Goal: Task Accomplishment & Management: Manage account settings

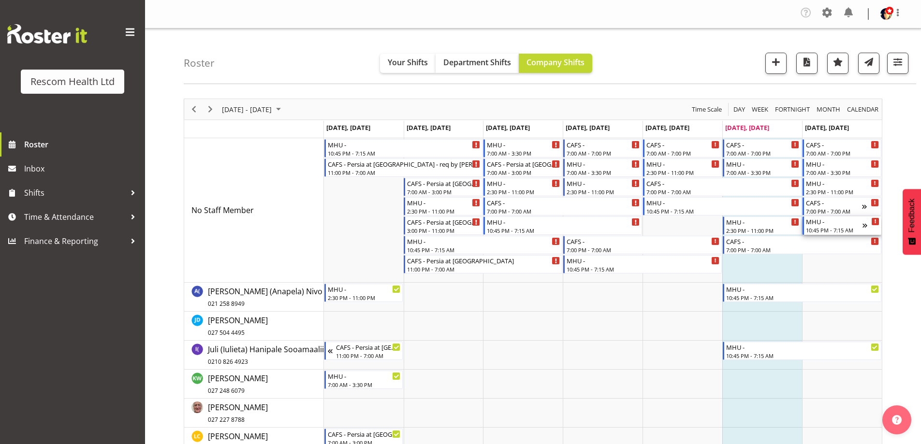
click at [839, 224] on div "MHU -" at bounding box center [834, 222] width 57 height 10
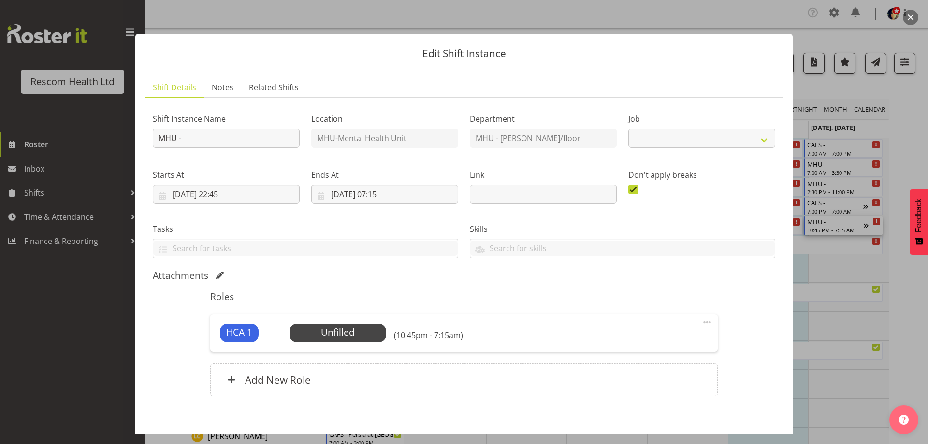
select select "4188"
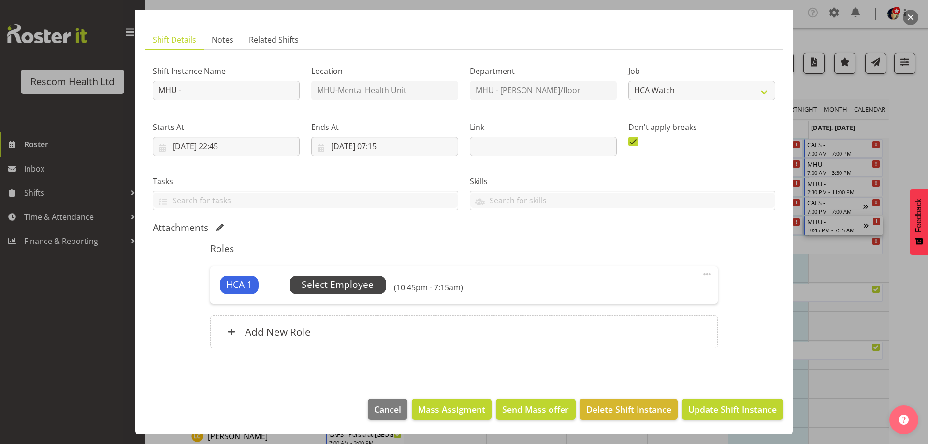
click at [345, 281] on span "Select Employee" at bounding box center [338, 285] width 72 height 14
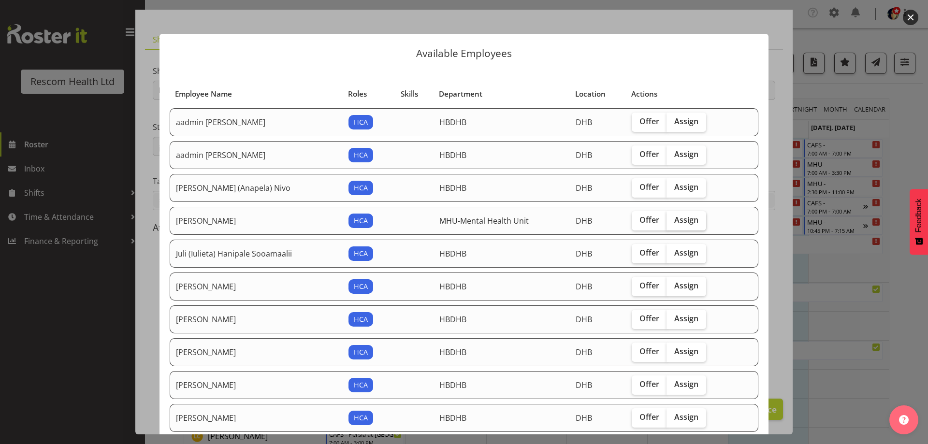
click at [685, 222] on span "Assign" at bounding box center [686, 220] width 24 height 10
click at [673, 222] on input "Assign" at bounding box center [670, 220] width 6 height 6
checkbox input "true"
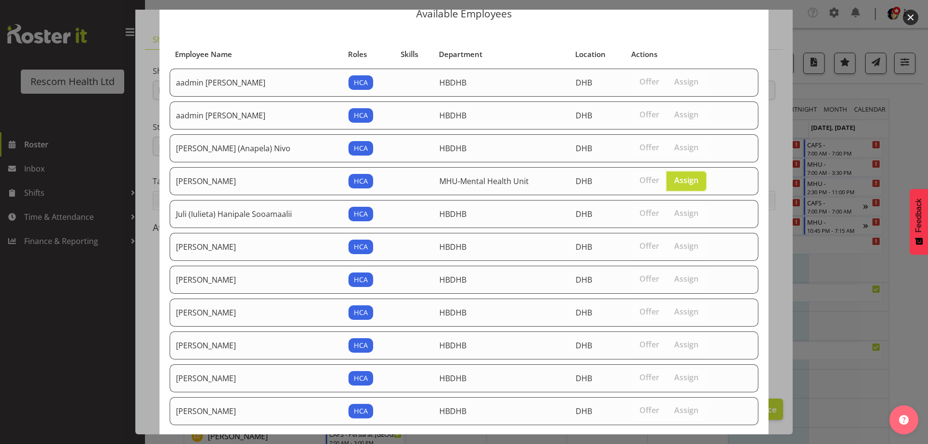
scroll to position [102, 0]
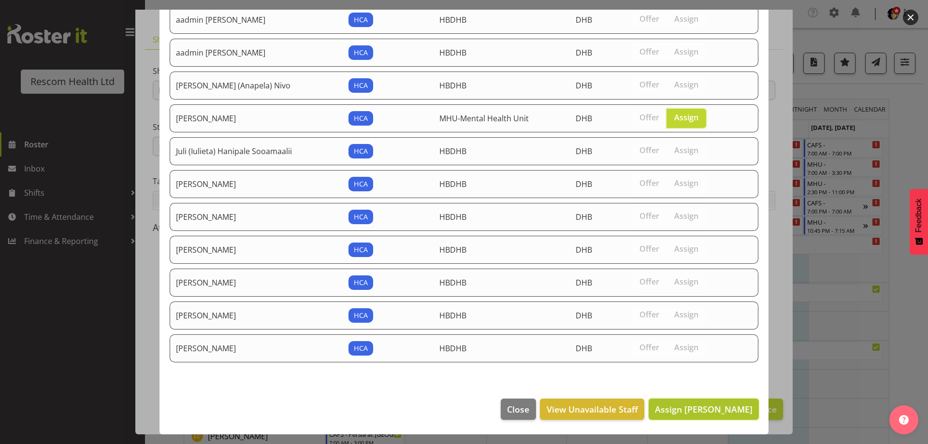
click at [711, 409] on span "Assign [PERSON_NAME]" at bounding box center [704, 410] width 98 height 12
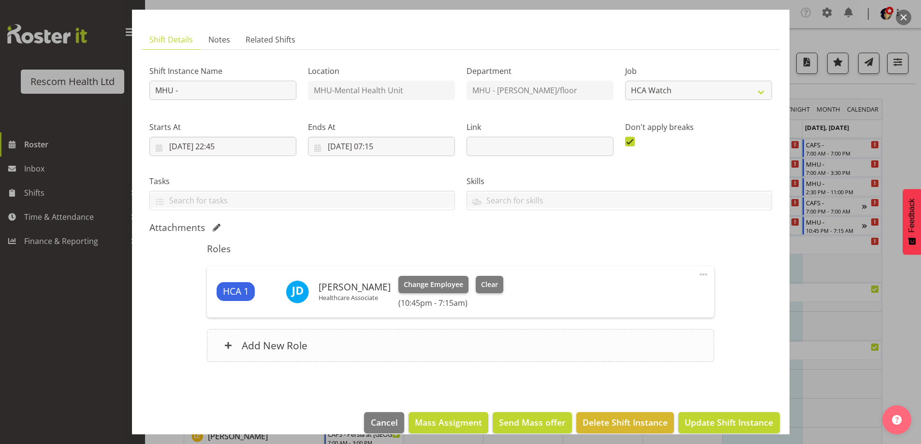
click at [288, 344] on h6 "Add New Role" at bounding box center [275, 345] width 66 height 13
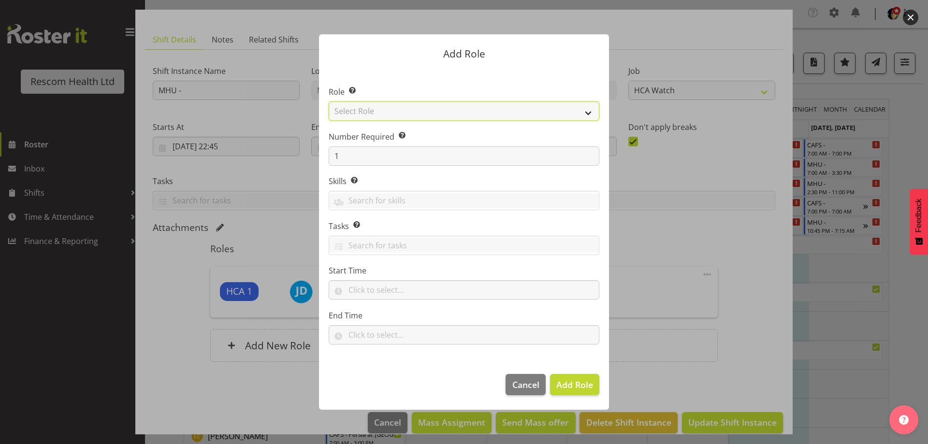
click at [348, 111] on select "Select Role HCA" at bounding box center [464, 111] width 271 height 19
select select "1100"
click at [329, 102] on select "Select Role HCA" at bounding box center [464, 111] width 271 height 19
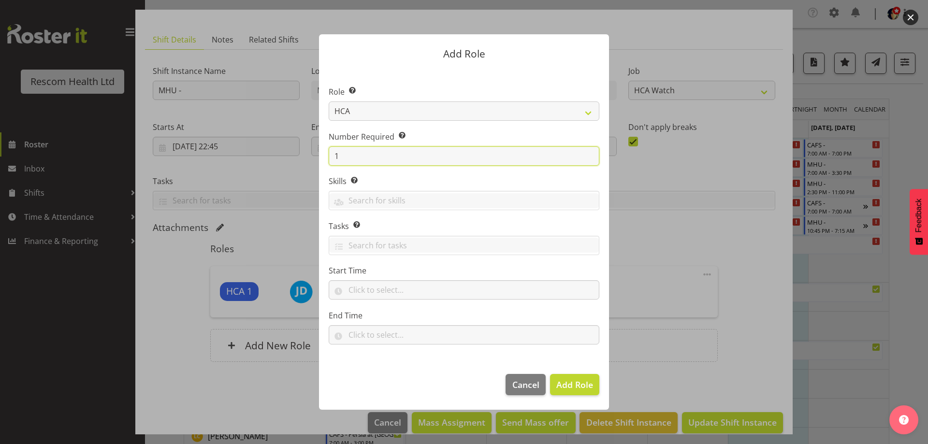
drag, startPoint x: 349, startPoint y: 153, endPoint x: 319, endPoint y: 160, distance: 30.7
click at [319, 160] on section "Role Select the role you wish to add to the shift. HCA Number Required Select t…" at bounding box center [464, 217] width 290 height 296
type input "3"
click at [573, 379] on span "Add 3 Roles" at bounding box center [569, 385] width 48 height 12
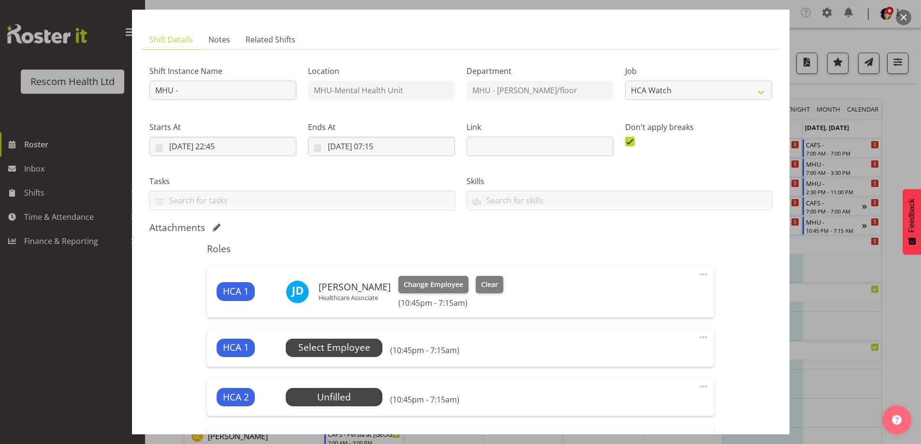
click at [350, 349] on span "Select Employee" at bounding box center [334, 348] width 72 height 14
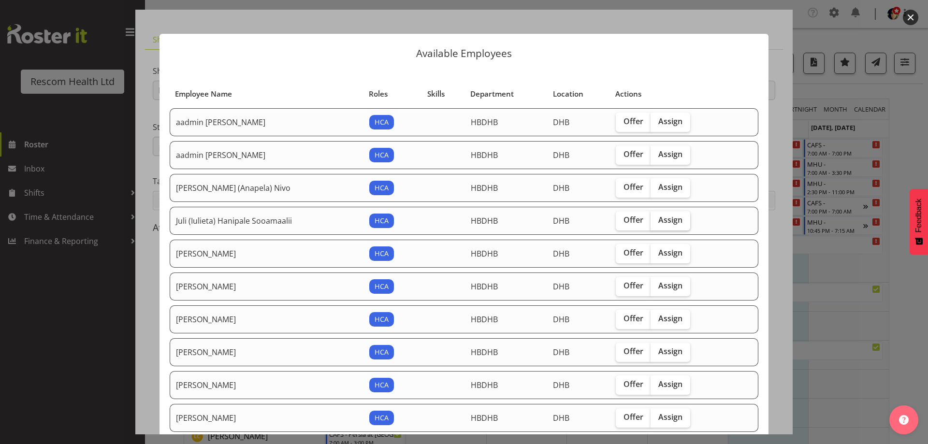
drag, startPoint x: 655, startPoint y: 218, endPoint x: 691, endPoint y: 261, distance: 56.3
click at [658, 218] on span "Assign" at bounding box center [670, 220] width 24 height 10
click at [656, 218] on input "Assign" at bounding box center [654, 220] width 6 height 6
checkbox input "true"
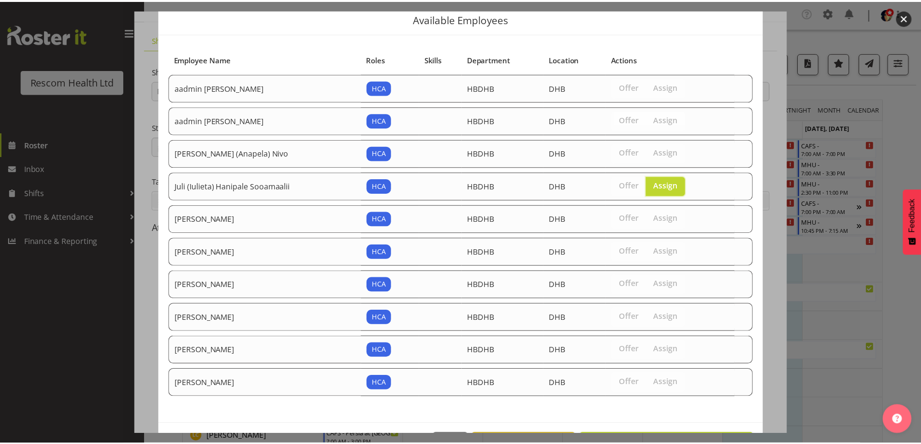
scroll to position [70, 0]
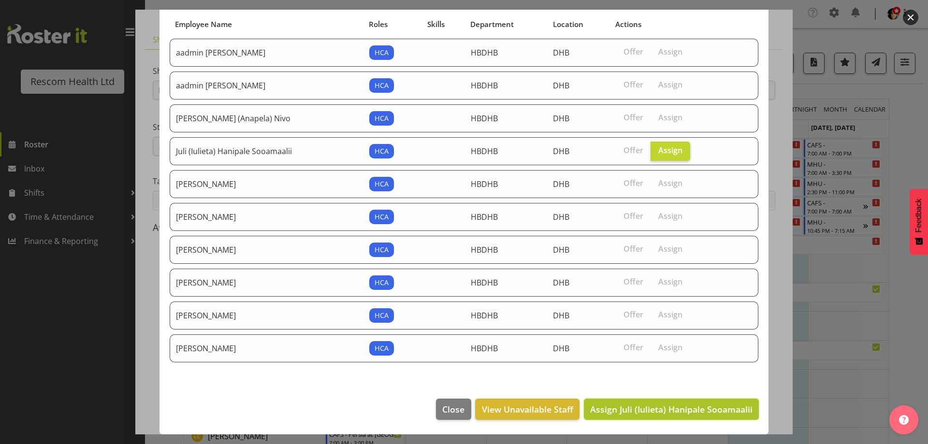
click at [703, 412] on span "Assign Juli (Iulieta) Hanipale Sooamaalii" at bounding box center [671, 410] width 162 height 12
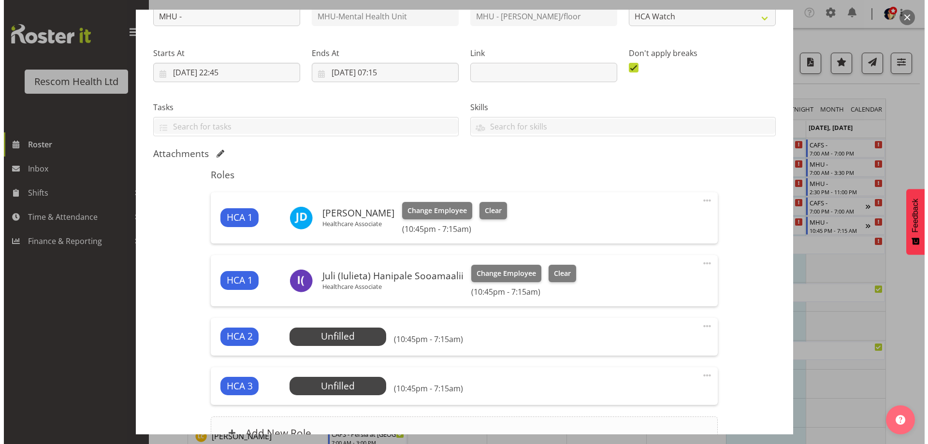
scroll to position [193, 0]
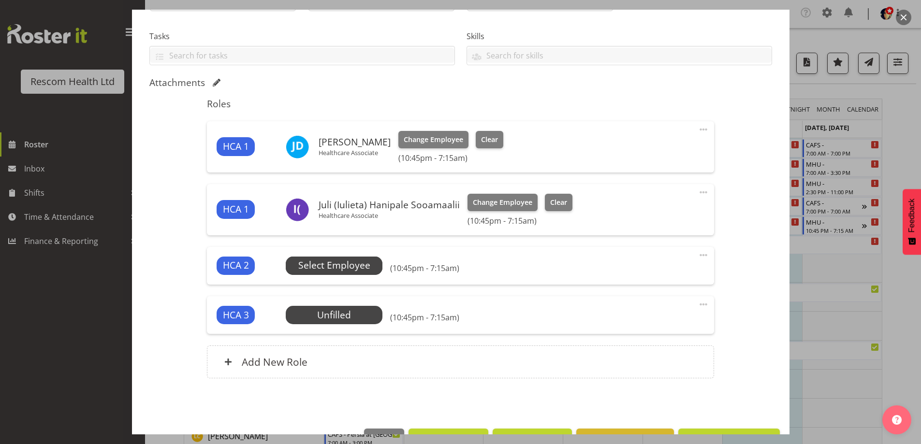
click at [352, 268] on span "Select Employee" at bounding box center [334, 266] width 72 height 14
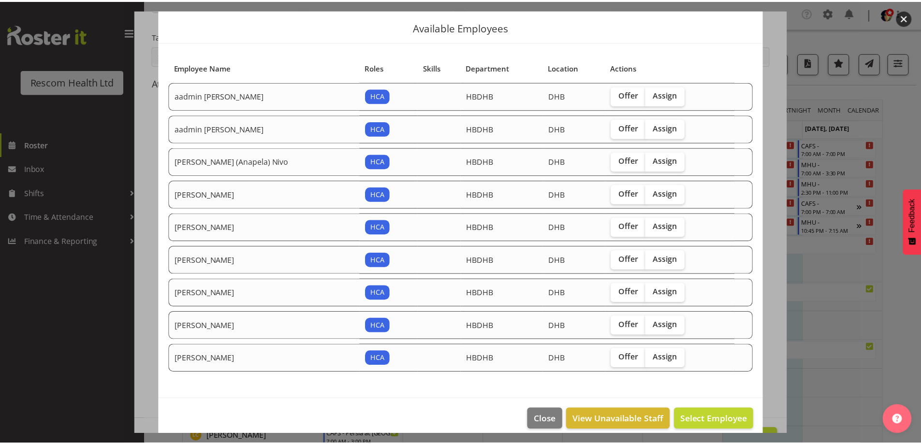
scroll to position [37, 0]
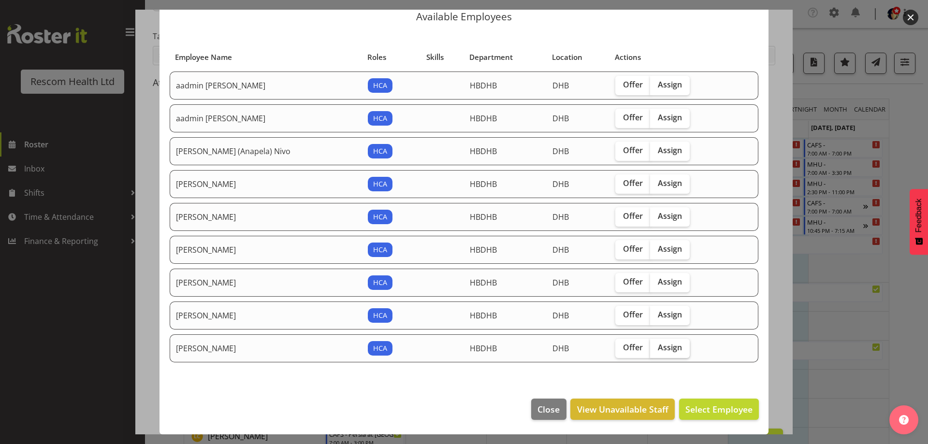
drag, startPoint x: 655, startPoint y: 349, endPoint x: 665, endPoint y: 354, distance: 11.2
click at [658, 349] on span "Assign" at bounding box center [670, 348] width 24 height 10
click at [656, 349] on input "Assign" at bounding box center [653, 348] width 6 height 6
checkbox input "true"
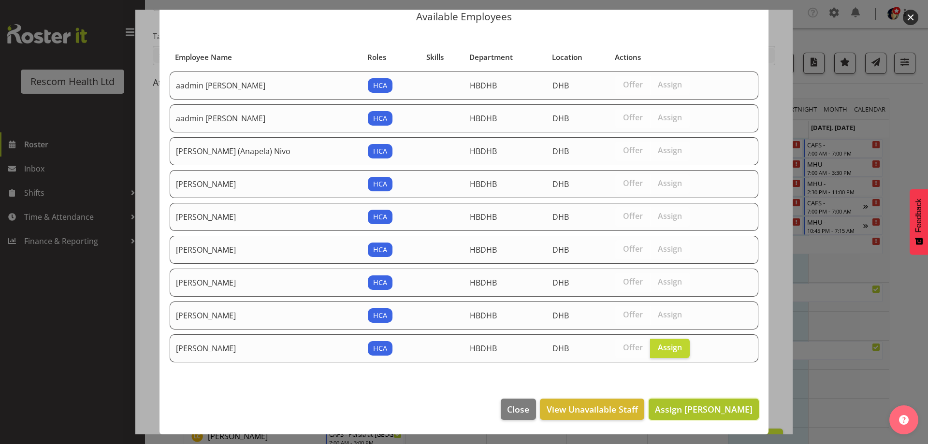
click at [728, 412] on span "Assign [PERSON_NAME]" at bounding box center [704, 410] width 98 height 12
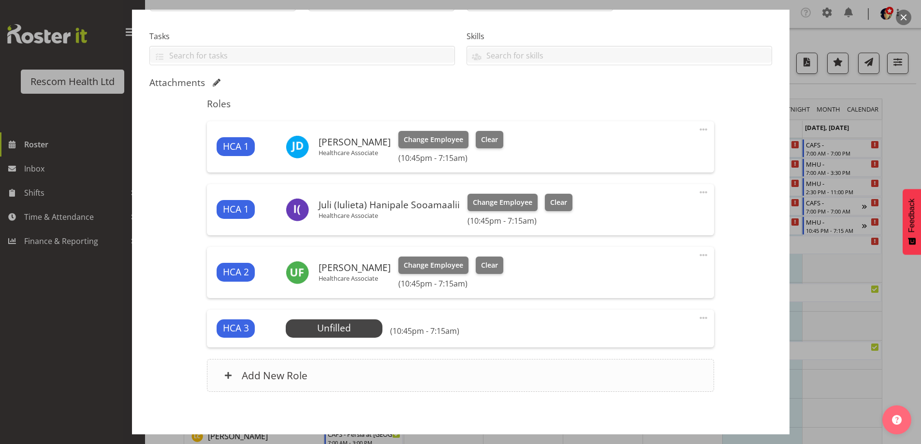
click at [280, 379] on h6 "Add New Role" at bounding box center [275, 375] width 66 height 13
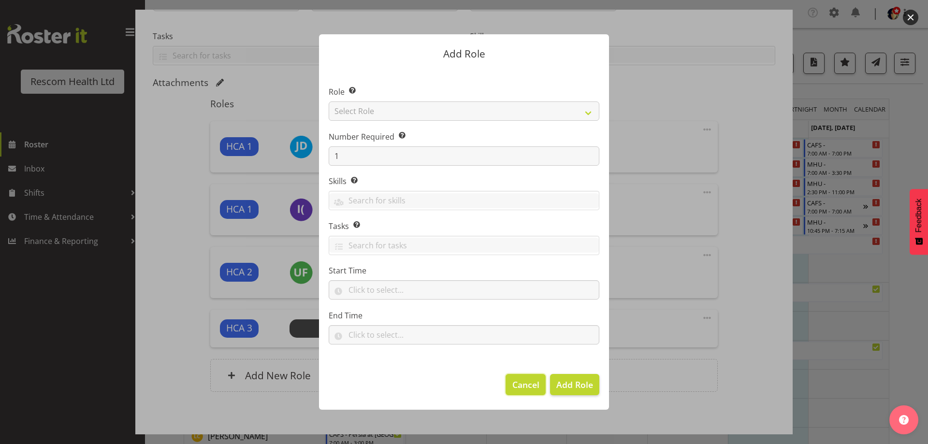
click at [528, 384] on span "Cancel" at bounding box center [525, 385] width 27 height 13
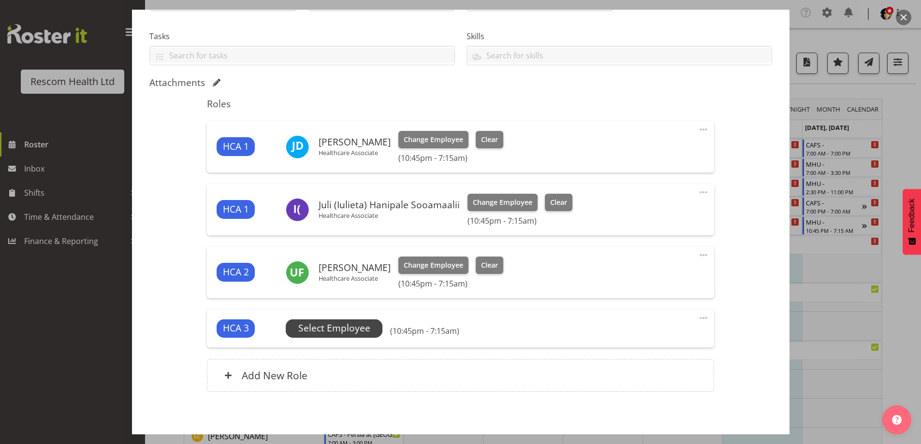
click at [346, 334] on span "Select Employee" at bounding box center [334, 328] width 72 height 14
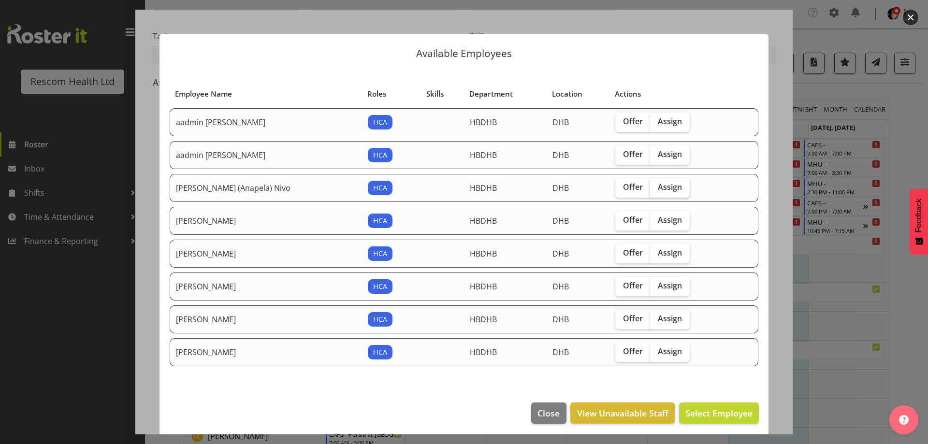
drag, startPoint x: 646, startPoint y: 182, endPoint x: 653, endPoint y: 186, distance: 7.4
click at [658, 182] on span "Assign" at bounding box center [670, 187] width 24 height 10
click at [650, 184] on input "Assign" at bounding box center [653, 187] width 6 height 6
checkbox input "true"
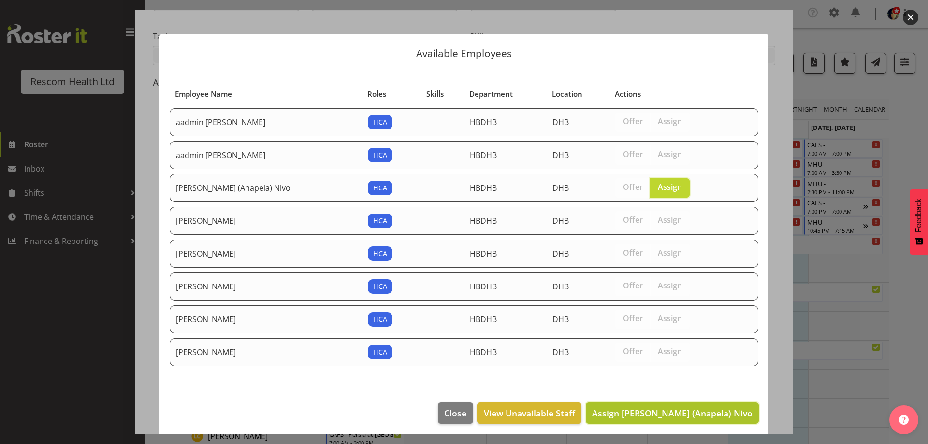
click at [728, 413] on span "Assign [PERSON_NAME] (Anapela) Nivo" at bounding box center [672, 414] width 160 height 12
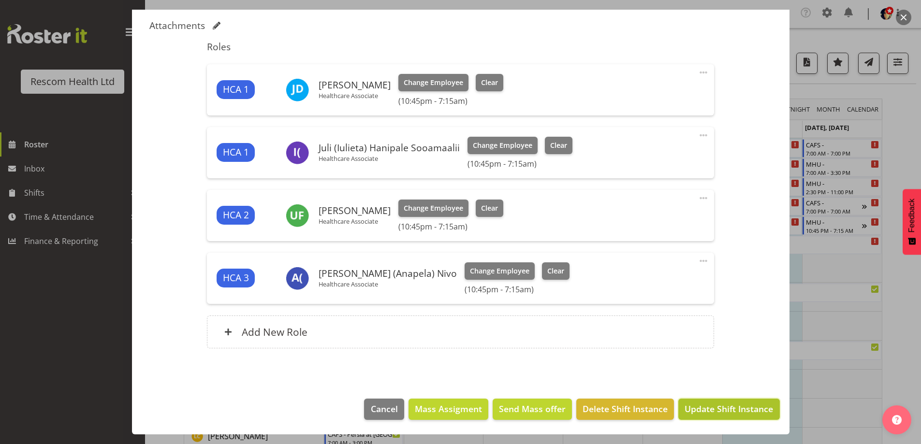
click at [721, 402] on button "Update Shift Instance" at bounding box center [728, 409] width 101 height 21
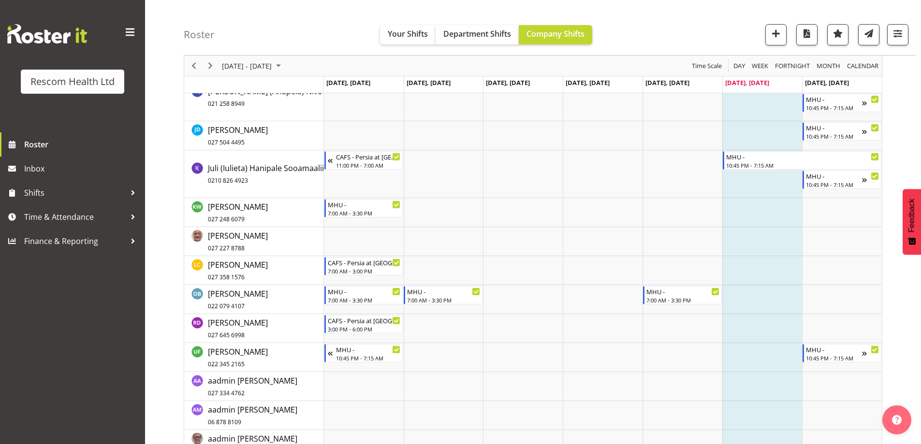
scroll to position [193, 0]
